Goal: Task Accomplishment & Management: Manage account settings

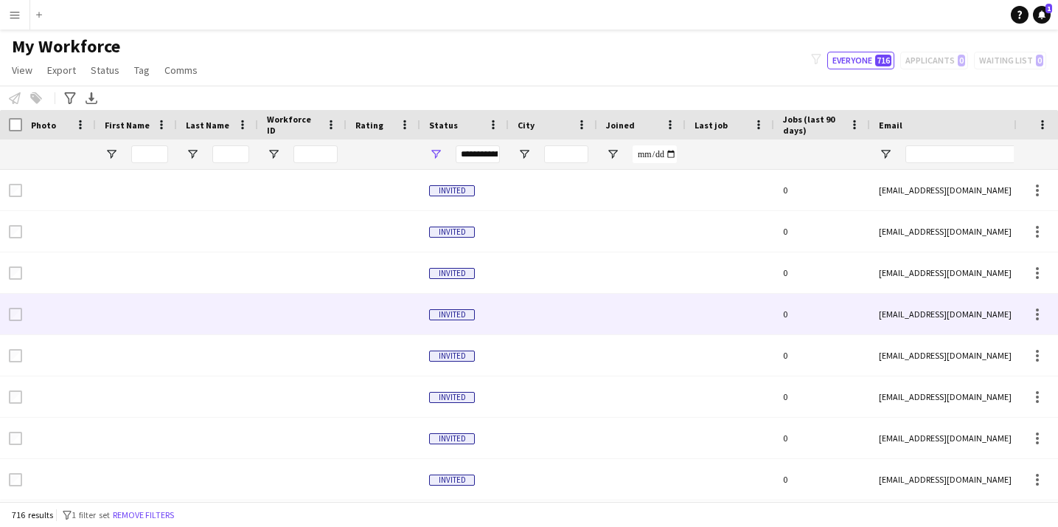
scroll to position [1, 0]
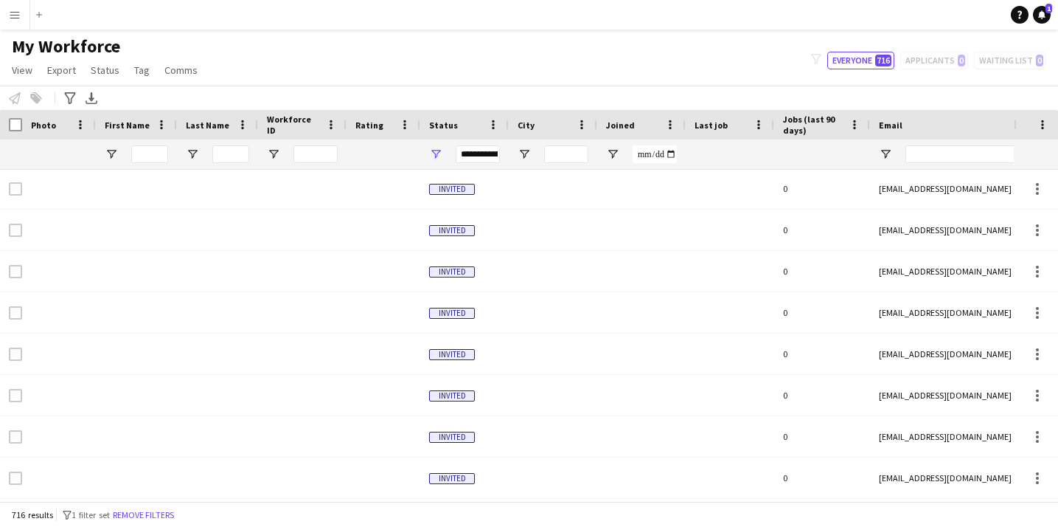
click at [15, 18] on button "Menu" at bounding box center [15, 15] width 30 height 30
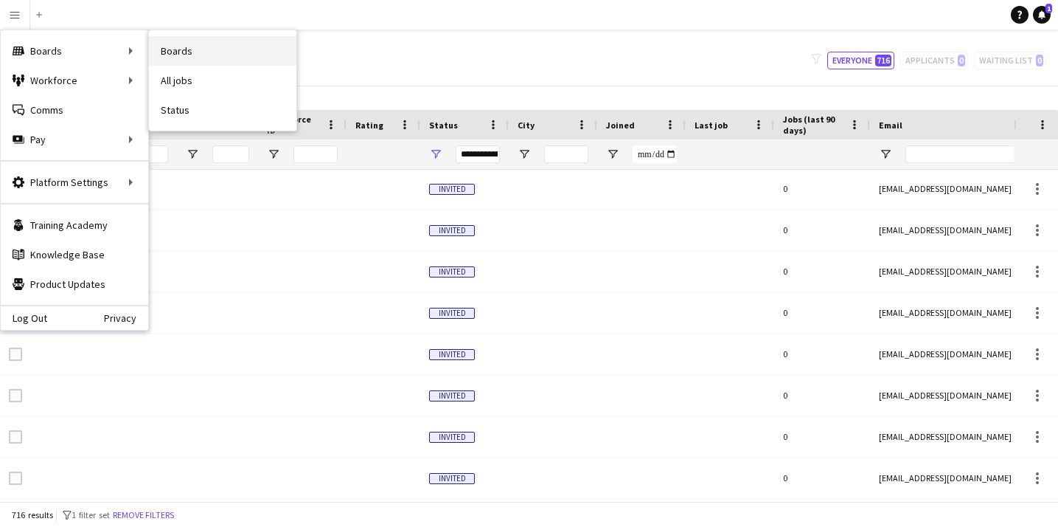
click at [207, 55] on link "Boards" at bounding box center [223, 51] width 148 height 30
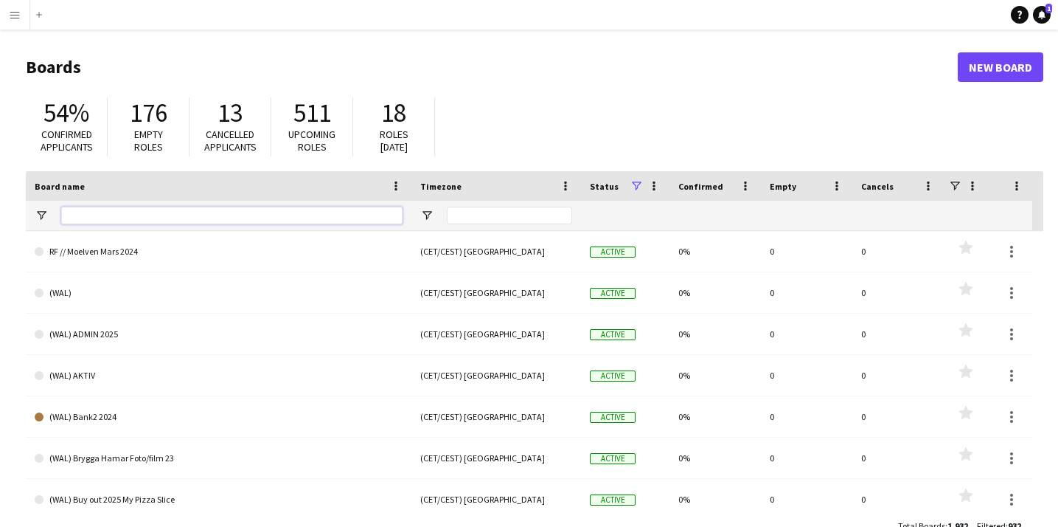
click at [215, 221] on input "Board name Filter Input" at bounding box center [232, 216] width 342 height 18
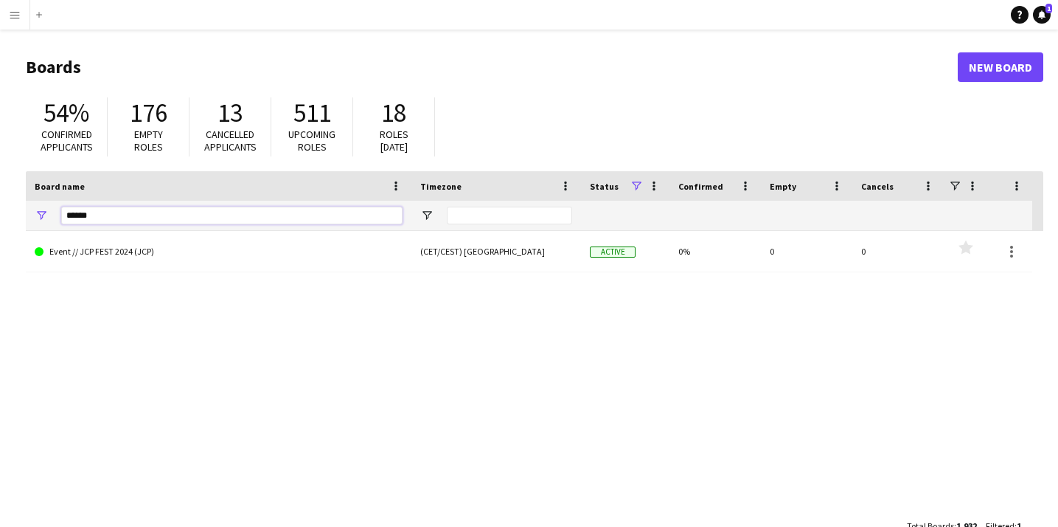
type input "******"
click at [14, 3] on button "Menu" at bounding box center [15, 15] width 30 height 30
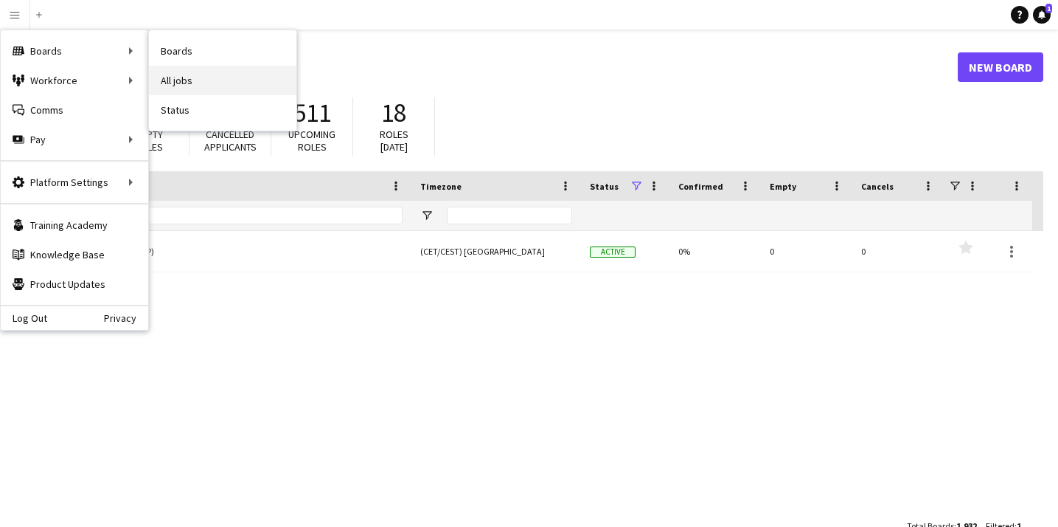
click at [196, 78] on link "All jobs" at bounding box center [223, 81] width 148 height 30
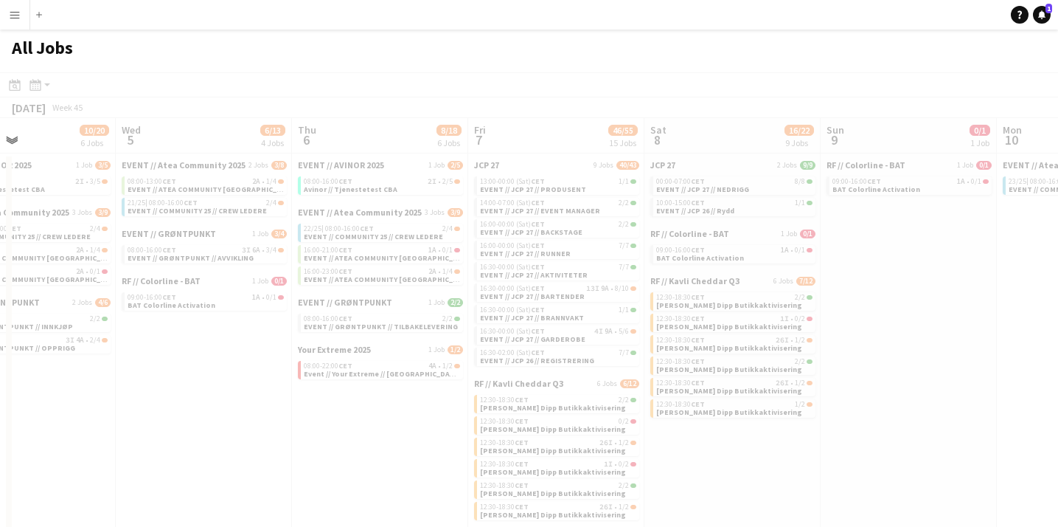
scroll to position [0, 415]
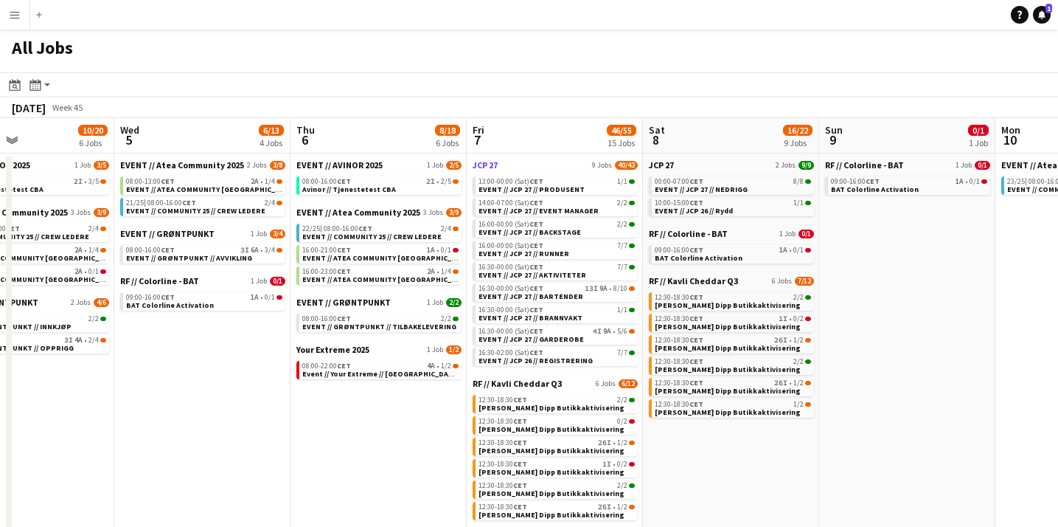
click at [490, 165] on span "JCP 27" at bounding box center [485, 164] width 25 height 11
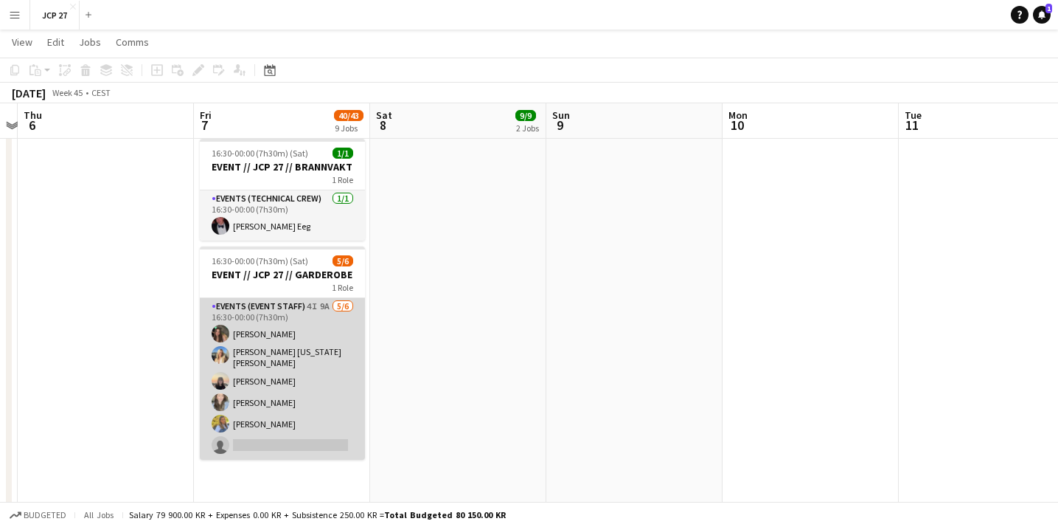
scroll to position [1374, 0]
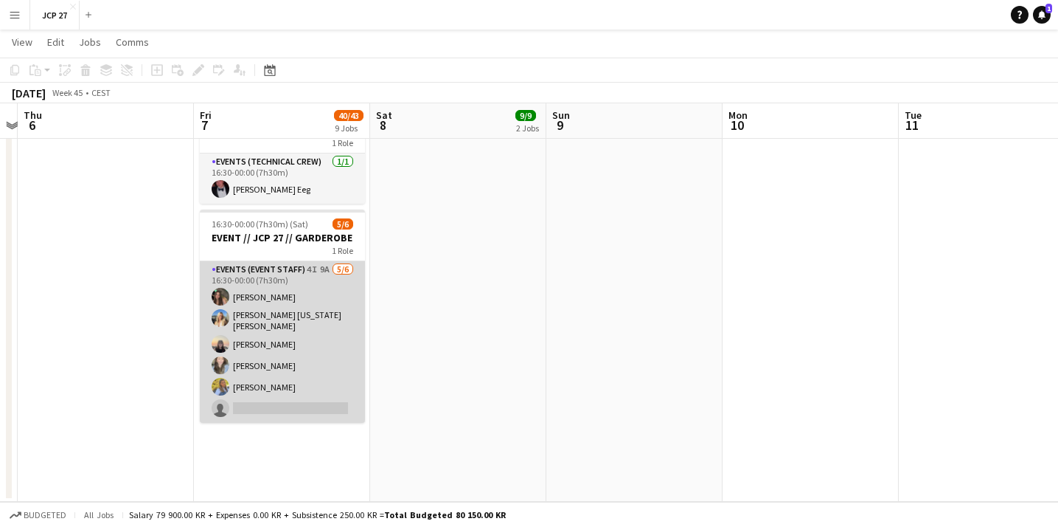
click at [334, 370] on app-card-role "Events (Event Staff) 4I 9A [DATE] 16:30-00:00 (7h30m) [PERSON_NAME] [PERSON_NAM…" at bounding box center [282, 342] width 165 height 162
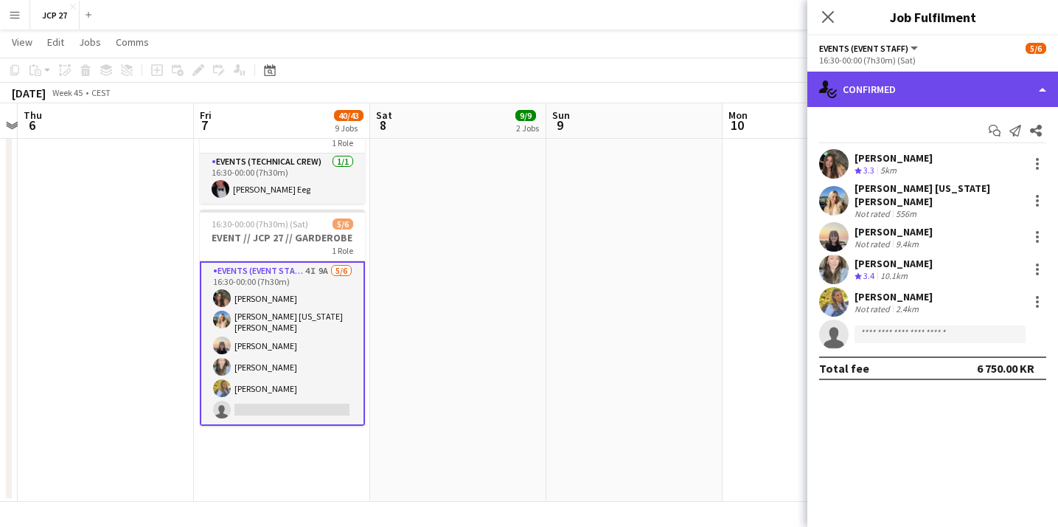
click at [915, 96] on div "single-neutral-actions-check-2 Confirmed" at bounding box center [933, 89] width 251 height 35
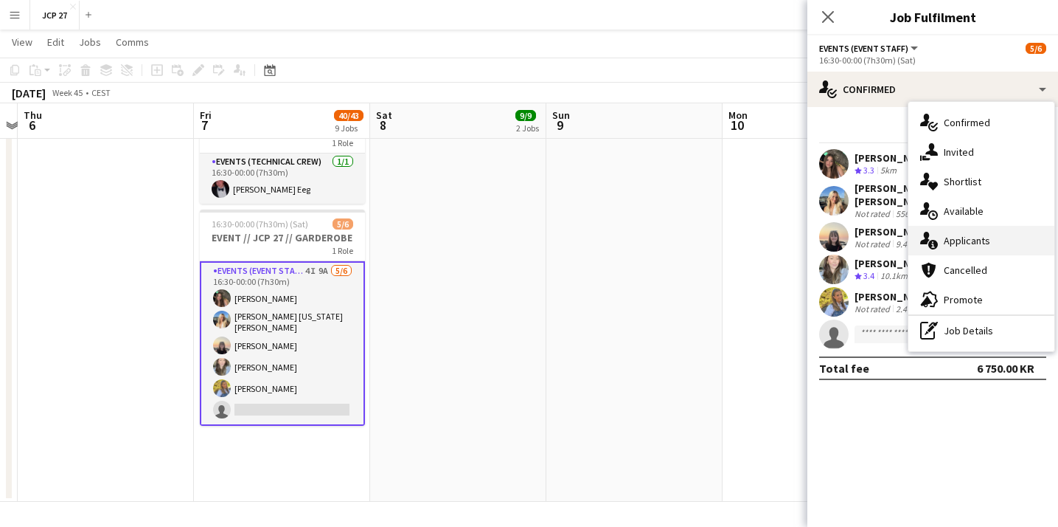
click at [967, 235] on span "Applicants" at bounding box center [967, 240] width 46 height 13
